Goal: Transaction & Acquisition: Obtain resource

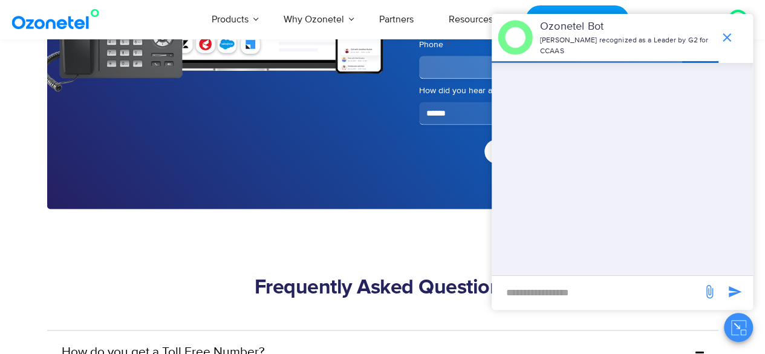
scroll to position [3235, 0]
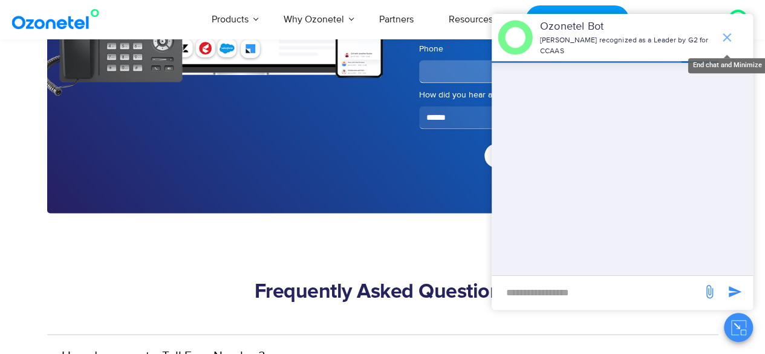
click at [726, 32] on icon "end chat or minimize" at bounding box center [726, 37] width 15 height 15
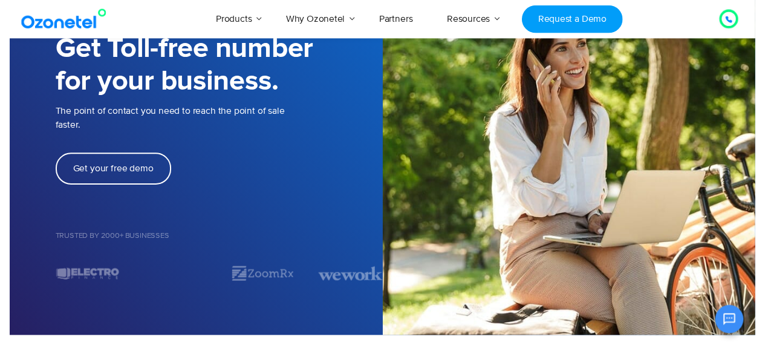
scroll to position [0, 0]
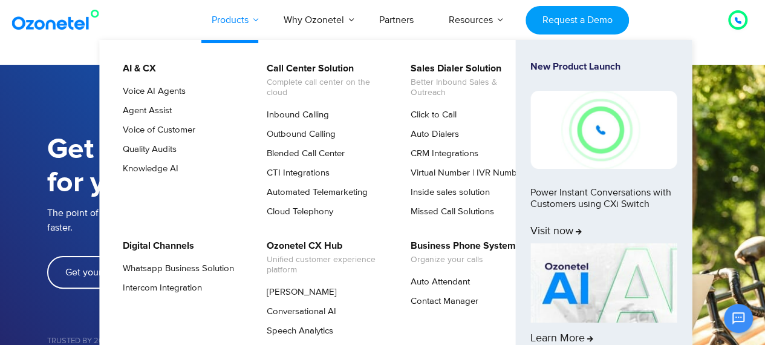
click at [229, 23] on link "Products" at bounding box center [230, 20] width 72 height 40
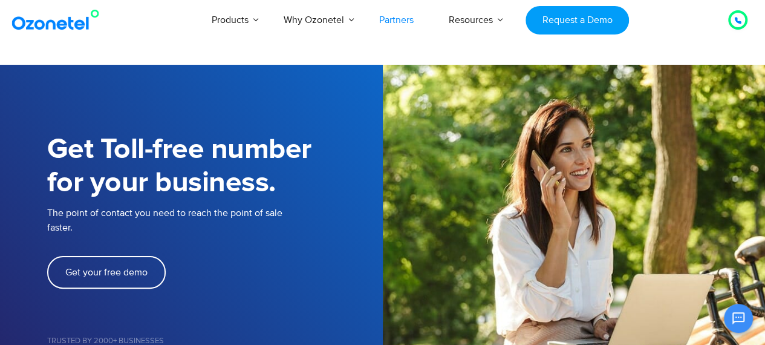
click at [394, 21] on link "Partners" at bounding box center [396, 20] width 70 height 40
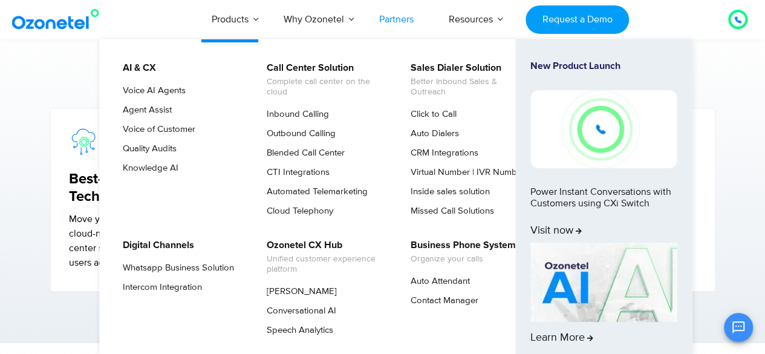
scroll to position [410, 0]
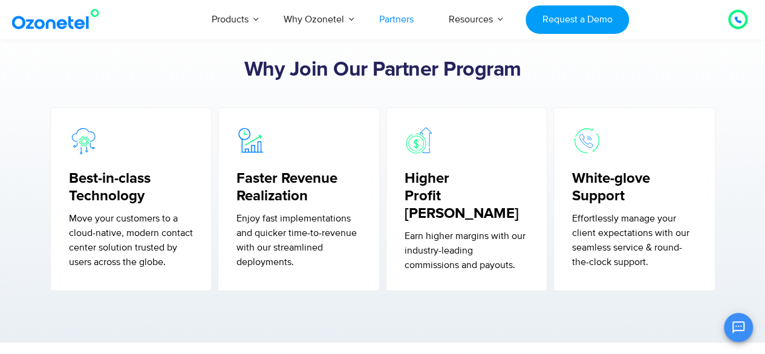
click at [54, 109] on div "Best-in-class Technology Move your customers to a cloud-native, modern contact …" at bounding box center [131, 198] width 162 height 183
click at [42, 107] on div "Why Join Our Partner Program Best-in-class Technology Move your customers to a …" at bounding box center [382, 175] width 689 height 235
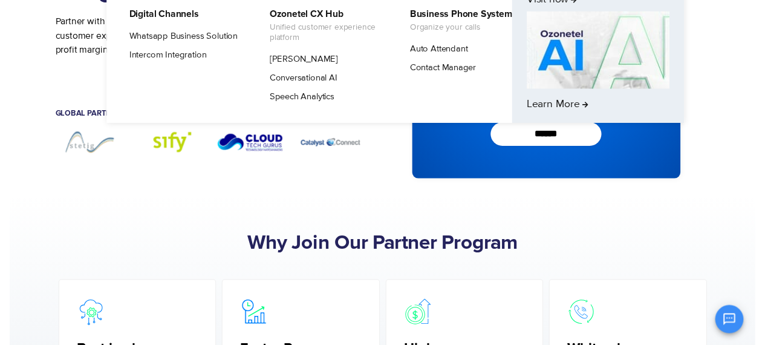
scroll to position [0, 0]
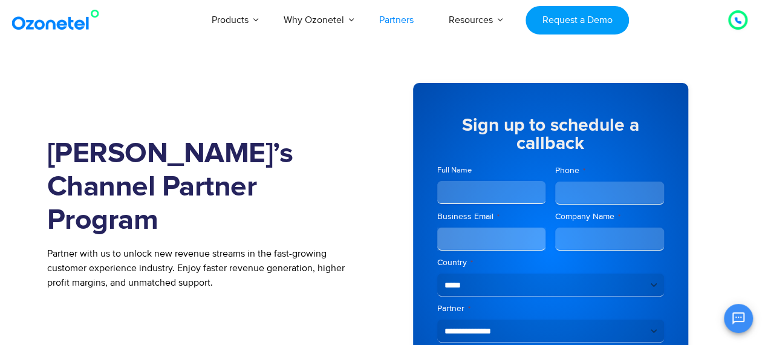
click at [42, 107] on div "[PERSON_NAME]’s Channel Partner Program Partner with us to unlock new revenue s…" at bounding box center [382, 248] width 689 height 367
click at [40, 75] on div "[PERSON_NAME]’s Channel Partner Program Partner with us to unlock new revenue s…" at bounding box center [382, 248] width 689 height 367
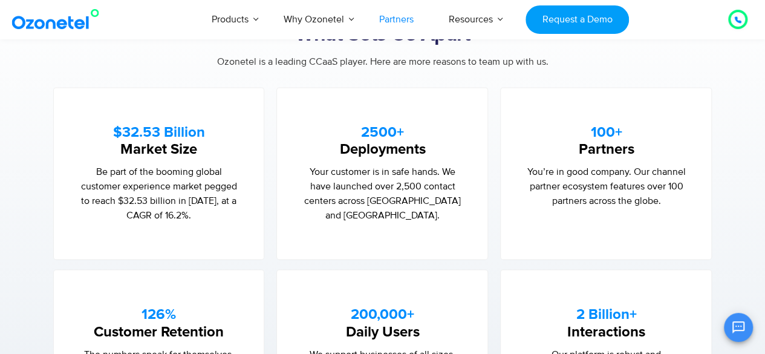
scroll to position [693, 0]
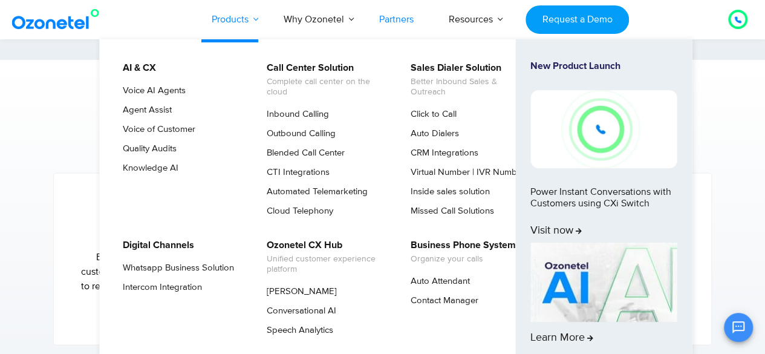
click at [225, 15] on link "Products" at bounding box center [230, 19] width 72 height 40
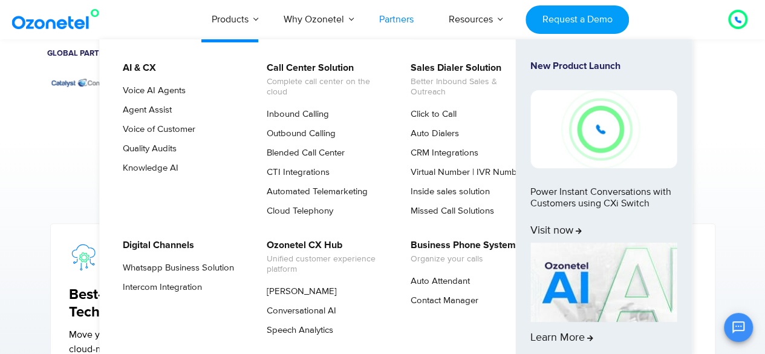
scroll to position [300, 0]
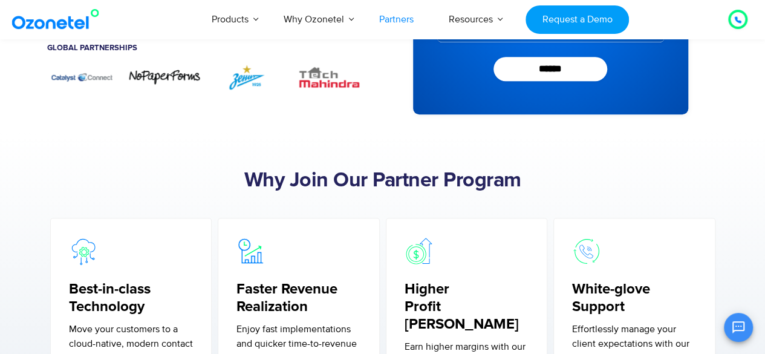
click at [84, 133] on section "Why Join Our Partner Program Best-in-class Technology Move your customers to a …" at bounding box center [382, 292] width 765 height 320
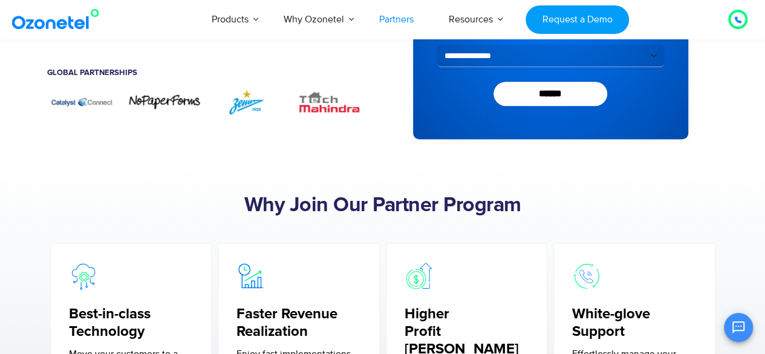
scroll to position [250, 0]
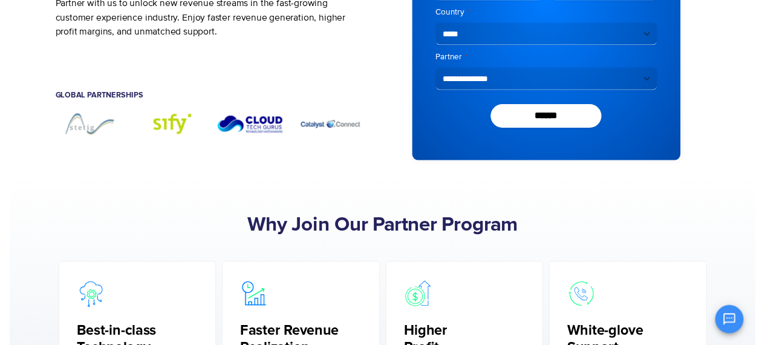
scroll to position [0, 0]
